Goal: Navigation & Orientation: Find specific page/section

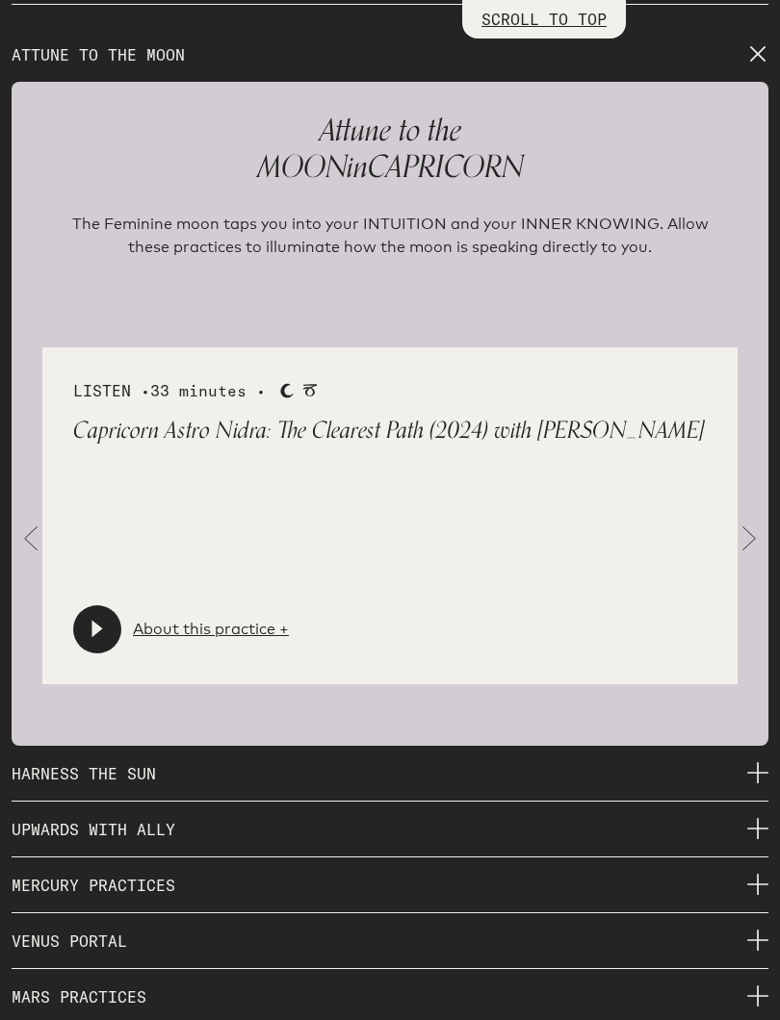
scroll to position [2818, 0]
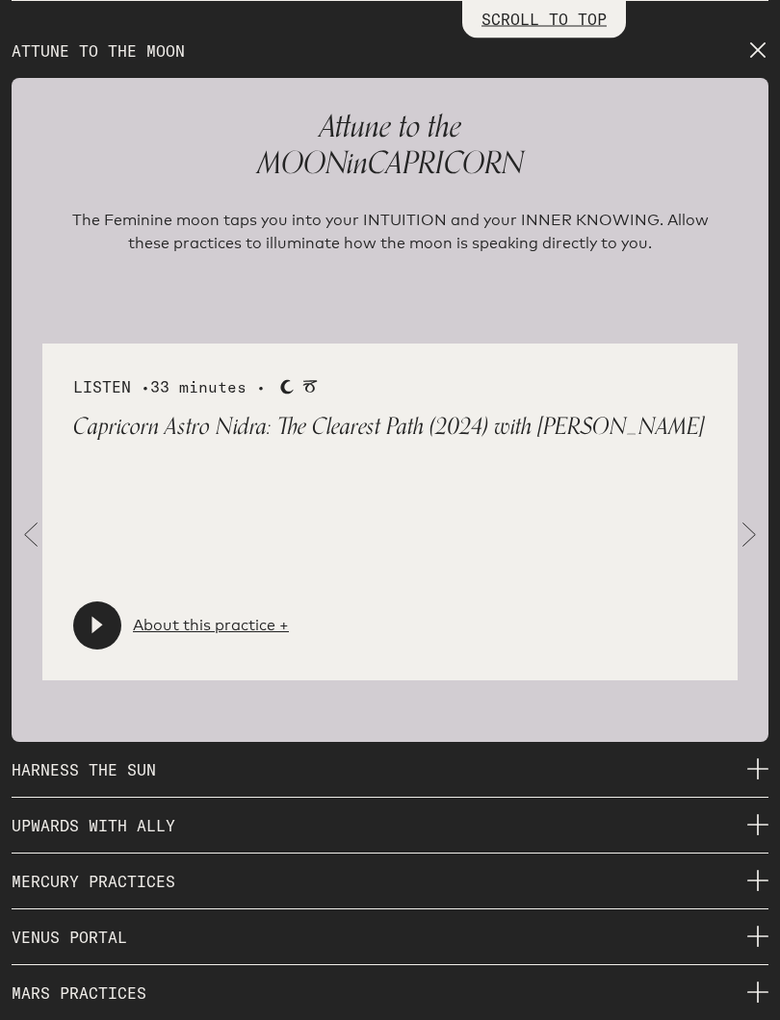
click at [744, 517] on span at bounding box center [749, 536] width 38 height 38
click at [751, 517] on span at bounding box center [749, 536] width 38 height 38
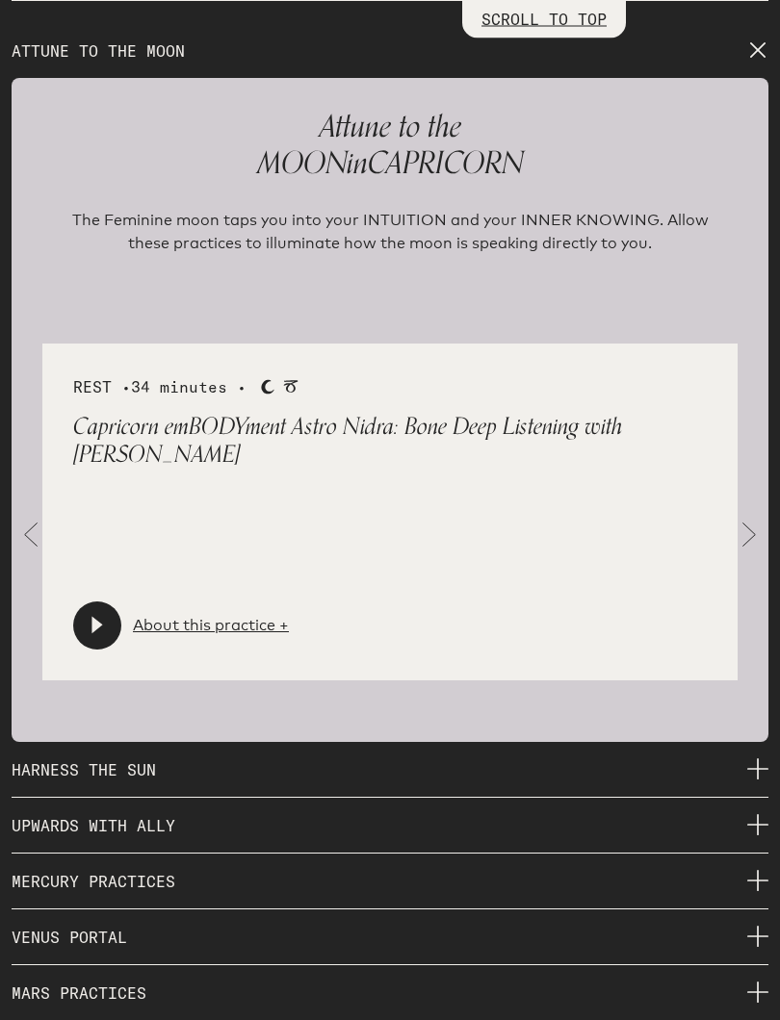
click at [732, 499] on div "REST • 34 minutes • Moon Capricorn Capricorn emBODYment Astro Nidra: Bone Deep …" at bounding box center [389, 513] width 695 height 337
click at [739, 517] on span at bounding box center [749, 536] width 38 height 38
click at [738, 517] on span at bounding box center [749, 536] width 38 height 38
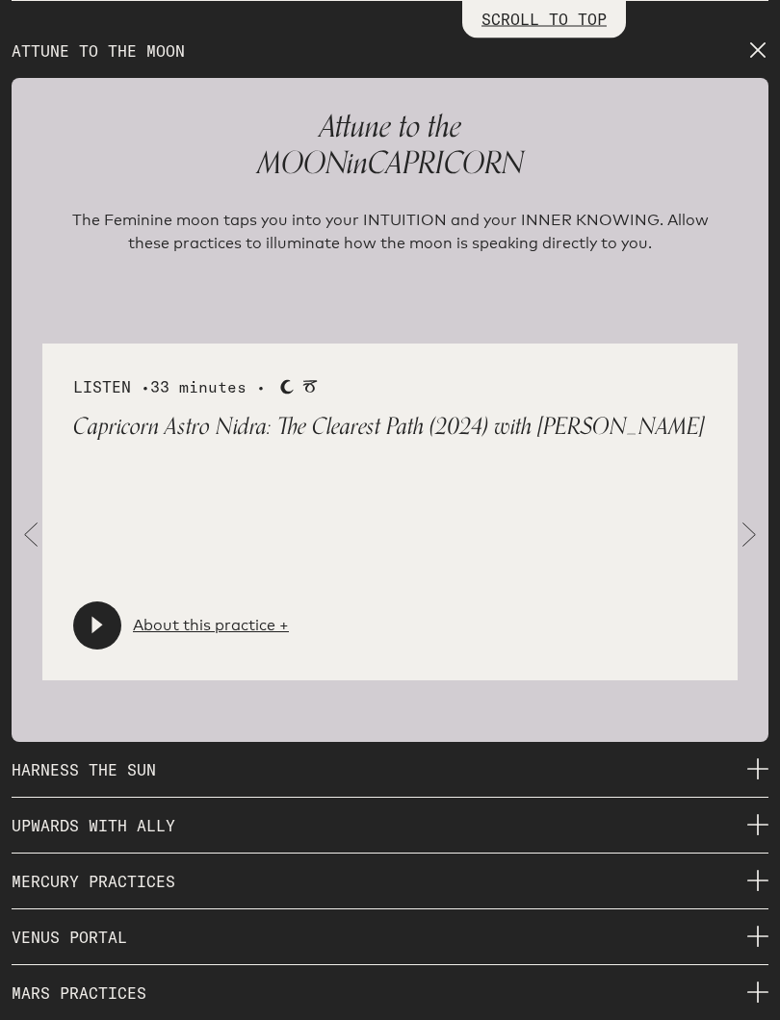
click at [750, 768] on p "HARNESS THE SUN" at bounding box center [390, 771] width 756 height 55
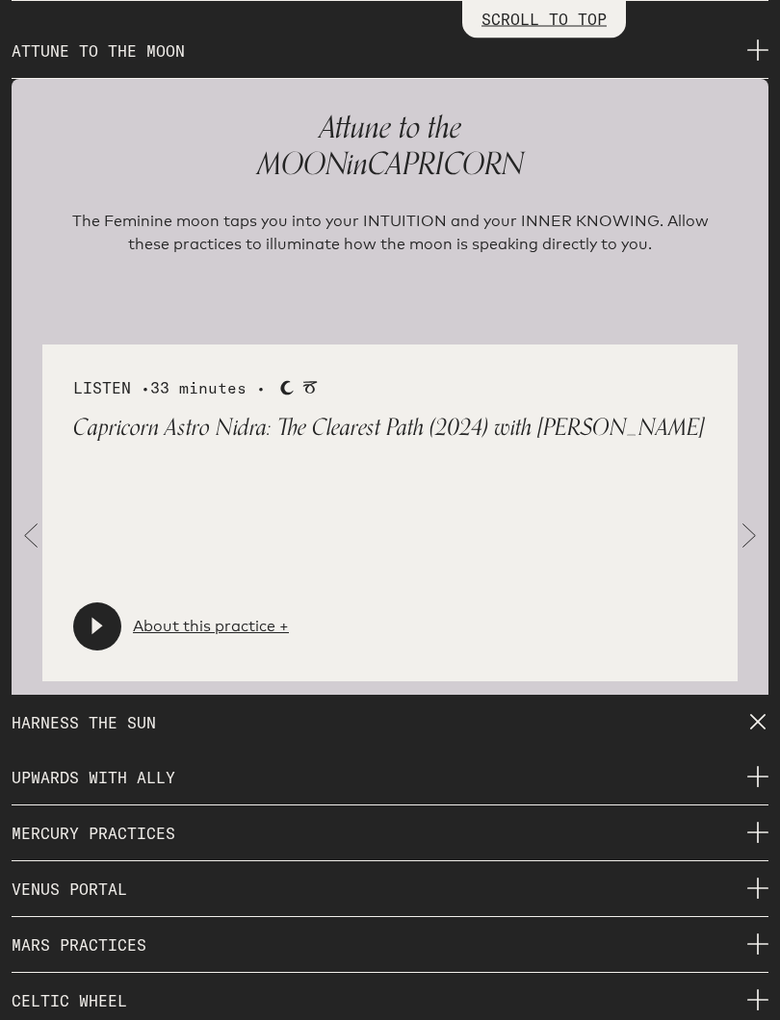
scroll to position [2819, 0]
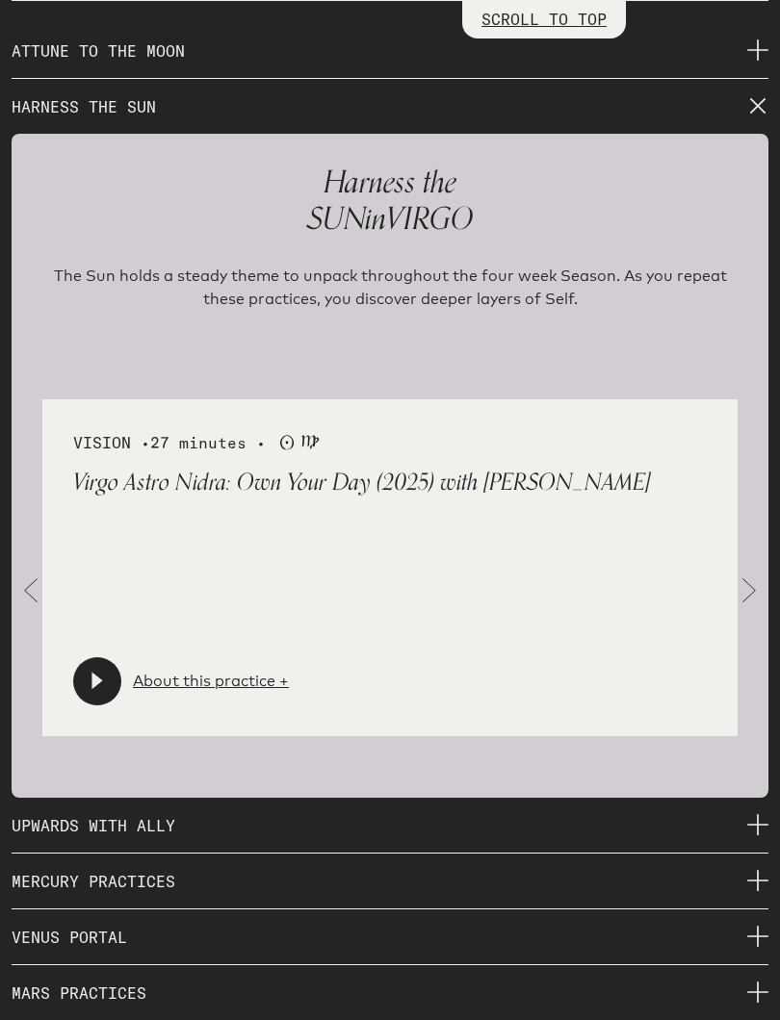
click at [739, 572] on span at bounding box center [749, 591] width 38 height 38
click at [739, 577] on span at bounding box center [749, 591] width 38 height 38
click at [746, 572] on span at bounding box center [749, 591] width 38 height 38
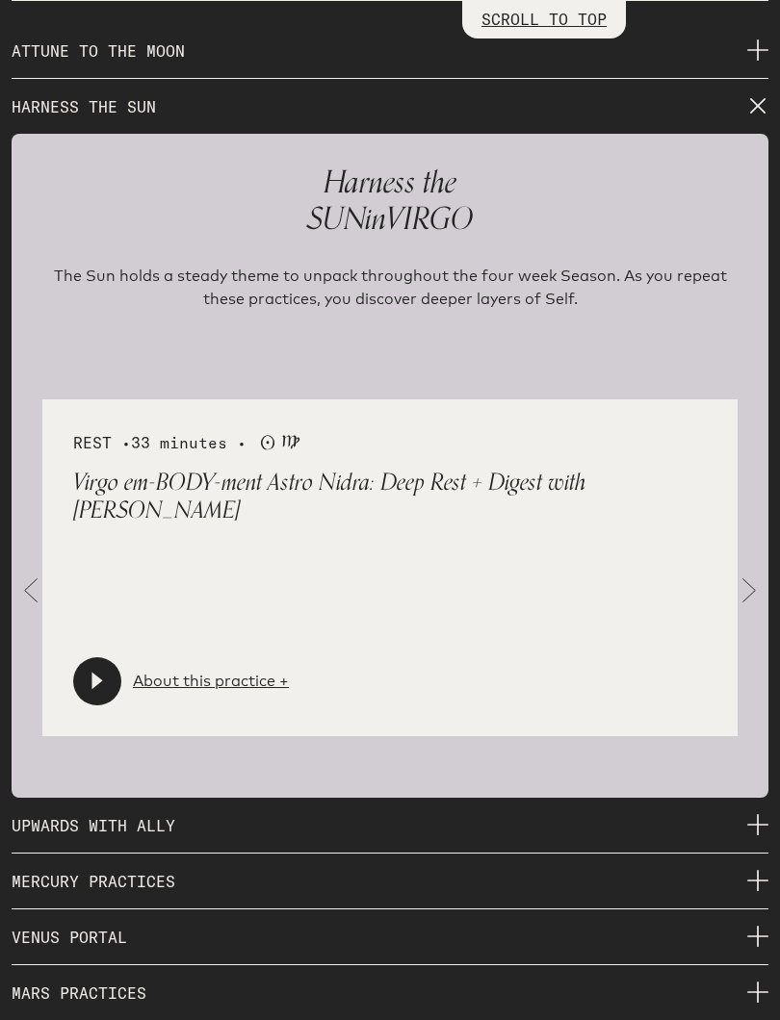
click at [744, 572] on span at bounding box center [749, 591] width 38 height 38
click at [743, 572] on span at bounding box center [749, 591] width 38 height 38
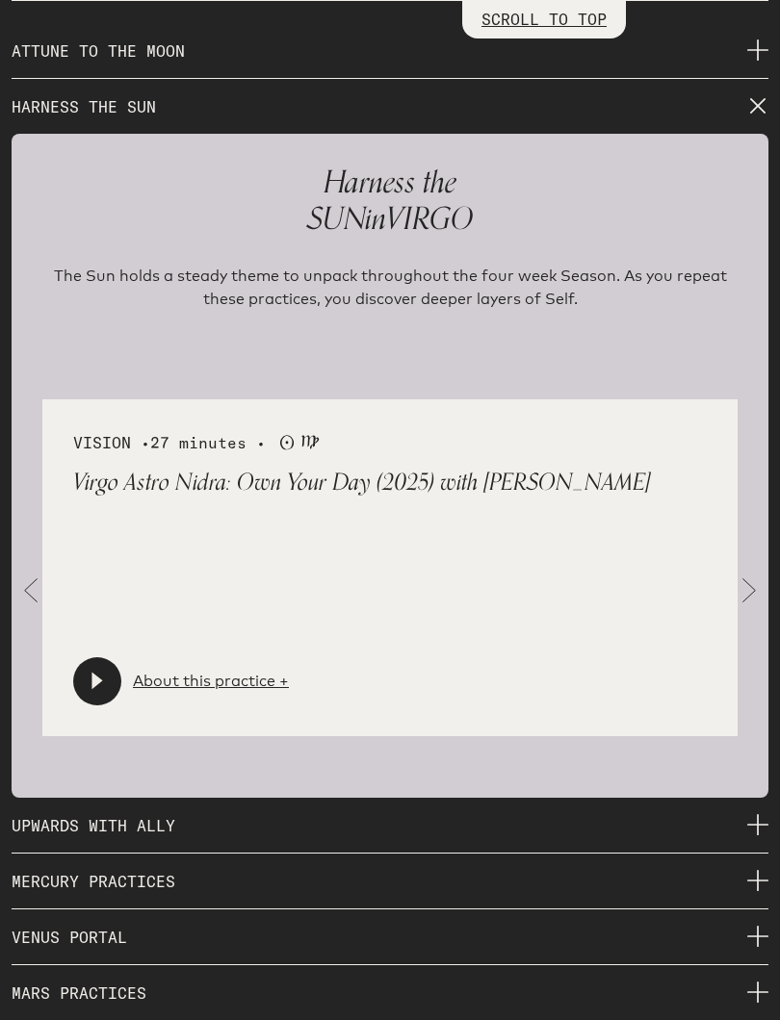
click at [252, 670] on link "About this practice +" at bounding box center [211, 681] width 156 height 23
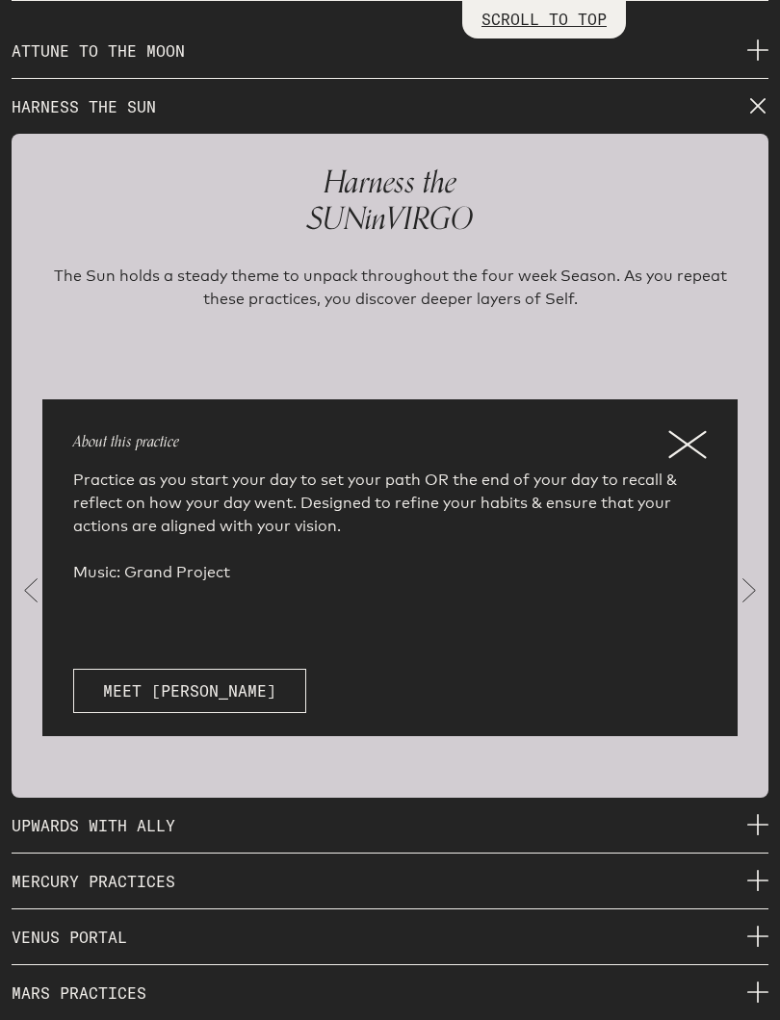
click at [705, 432] on icon at bounding box center [687, 444] width 36 height 25
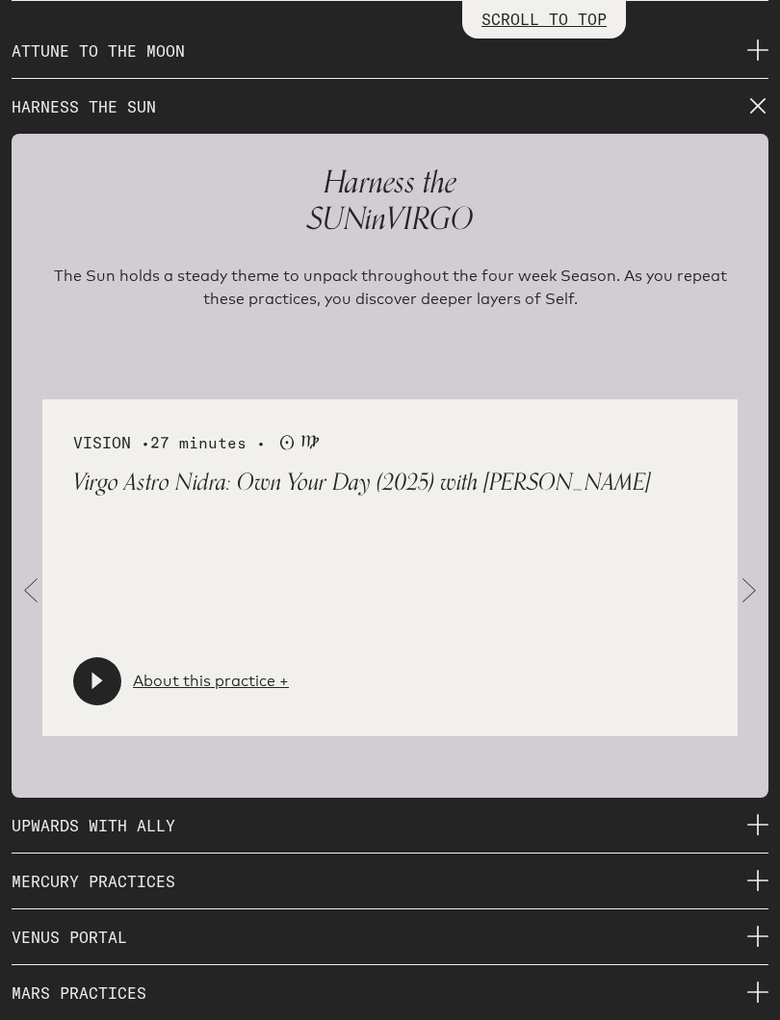
click at [102, 672] on icon at bounding box center [97, 681] width 19 height 19
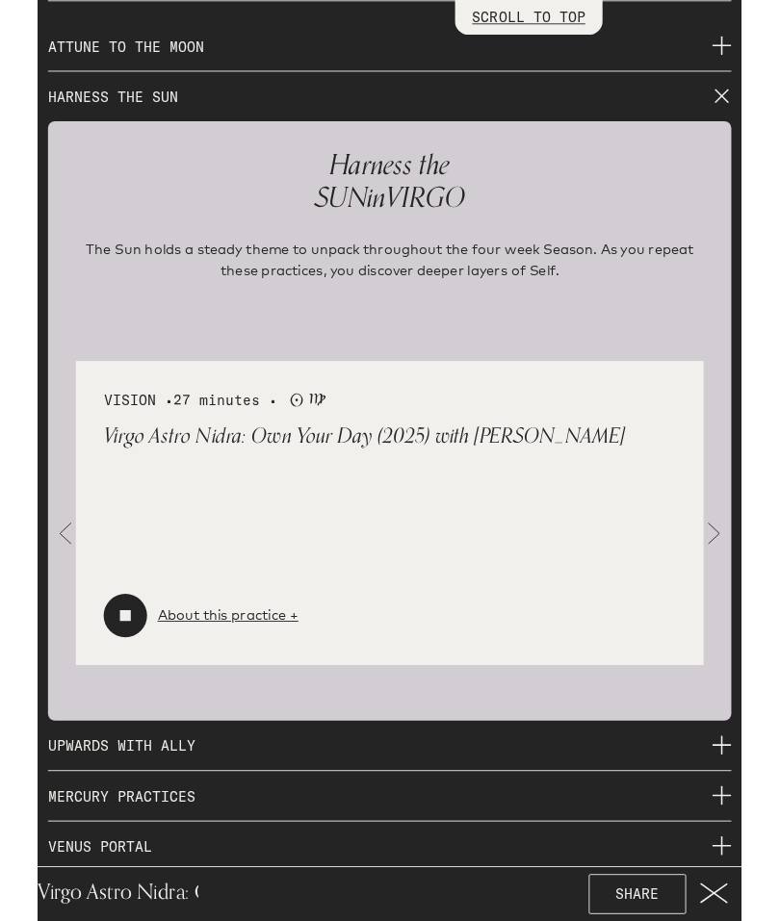
scroll to position [2918, 0]
